Goal: Information Seeking & Learning: Learn about a topic

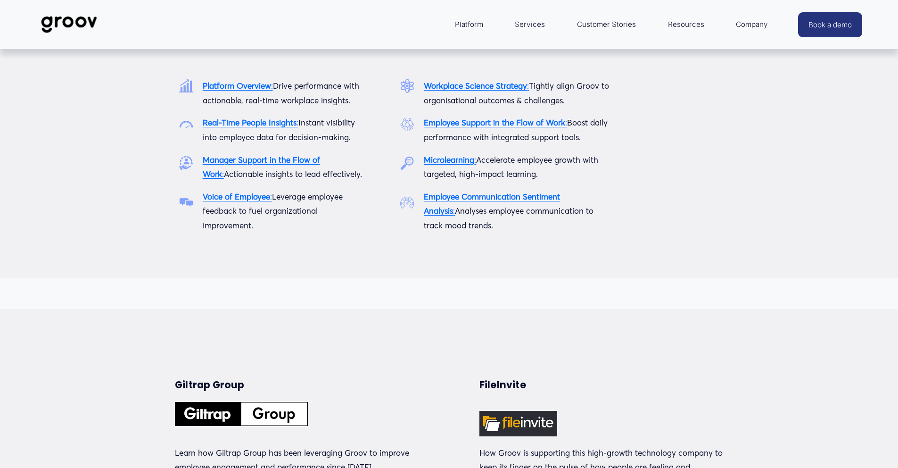
click at [521, 26] on link "Services" at bounding box center [530, 24] width 40 height 23
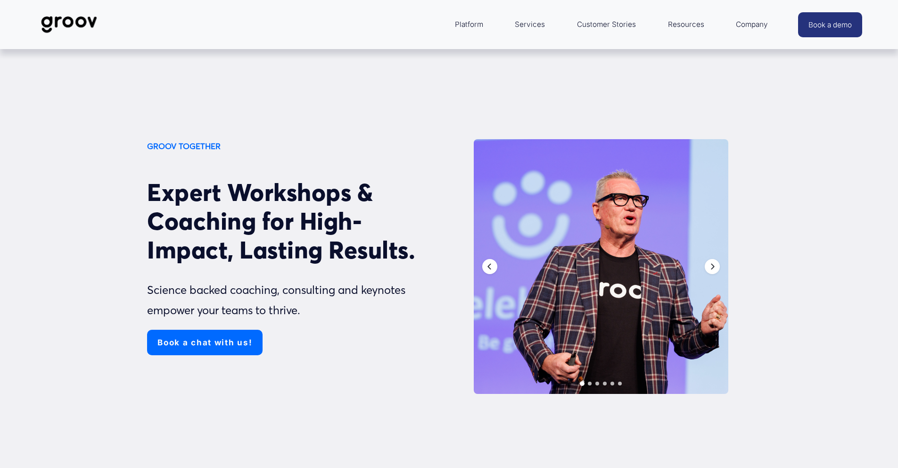
click at [466, 25] on span "Platform" at bounding box center [469, 24] width 28 height 13
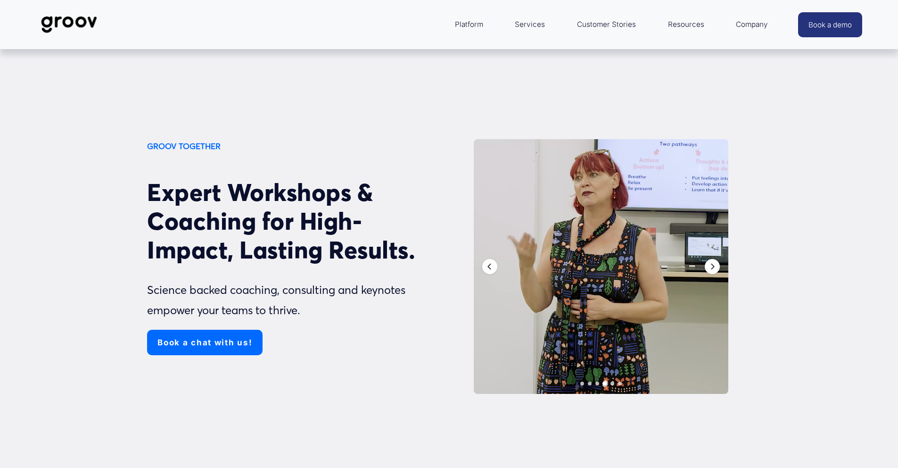
click at [535, 23] on link "Services" at bounding box center [530, 24] width 40 height 23
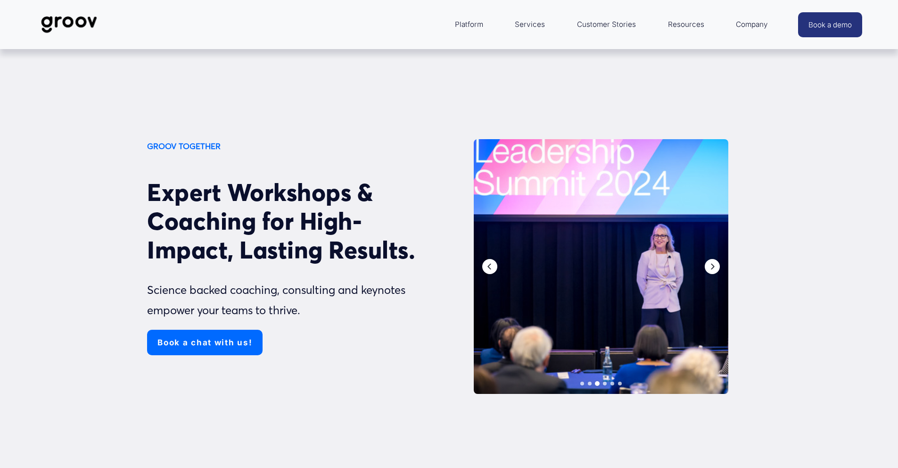
click at [615, 25] on link "Customer Stories" at bounding box center [606, 24] width 68 height 23
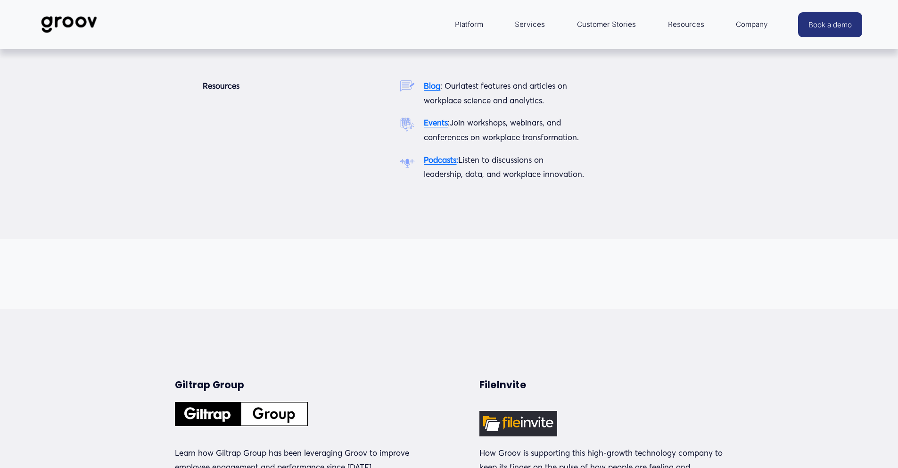
click at [690, 24] on span "Resources" at bounding box center [686, 24] width 36 height 13
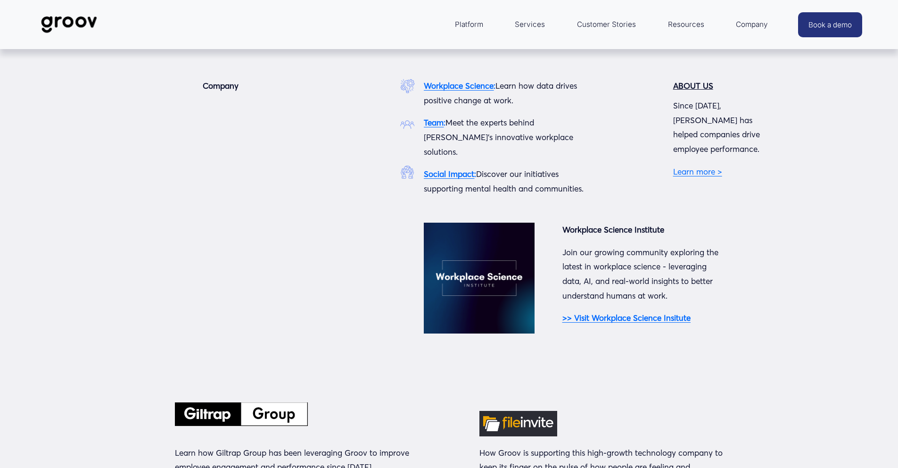
click at [754, 26] on span "Company" at bounding box center [752, 24] width 32 height 13
click at [697, 166] on link "Learn more >" at bounding box center [697, 171] width 49 height 10
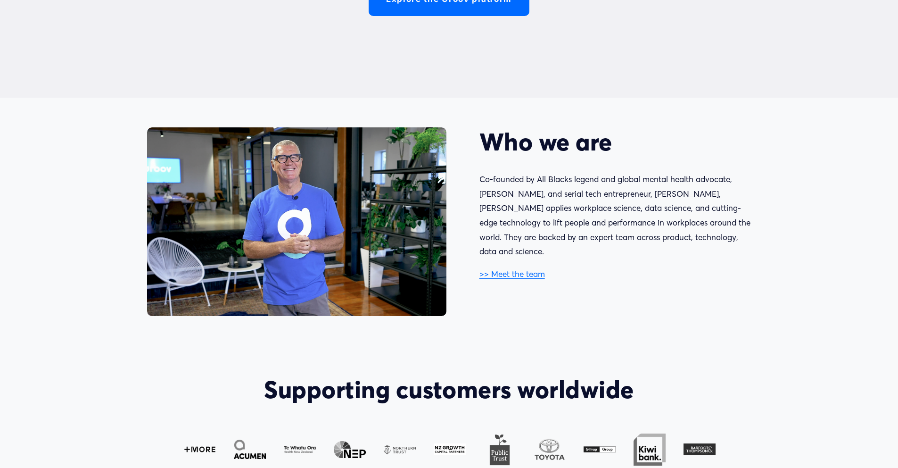
scroll to position [520, 0]
